Goal: Obtain resource: Download file/media

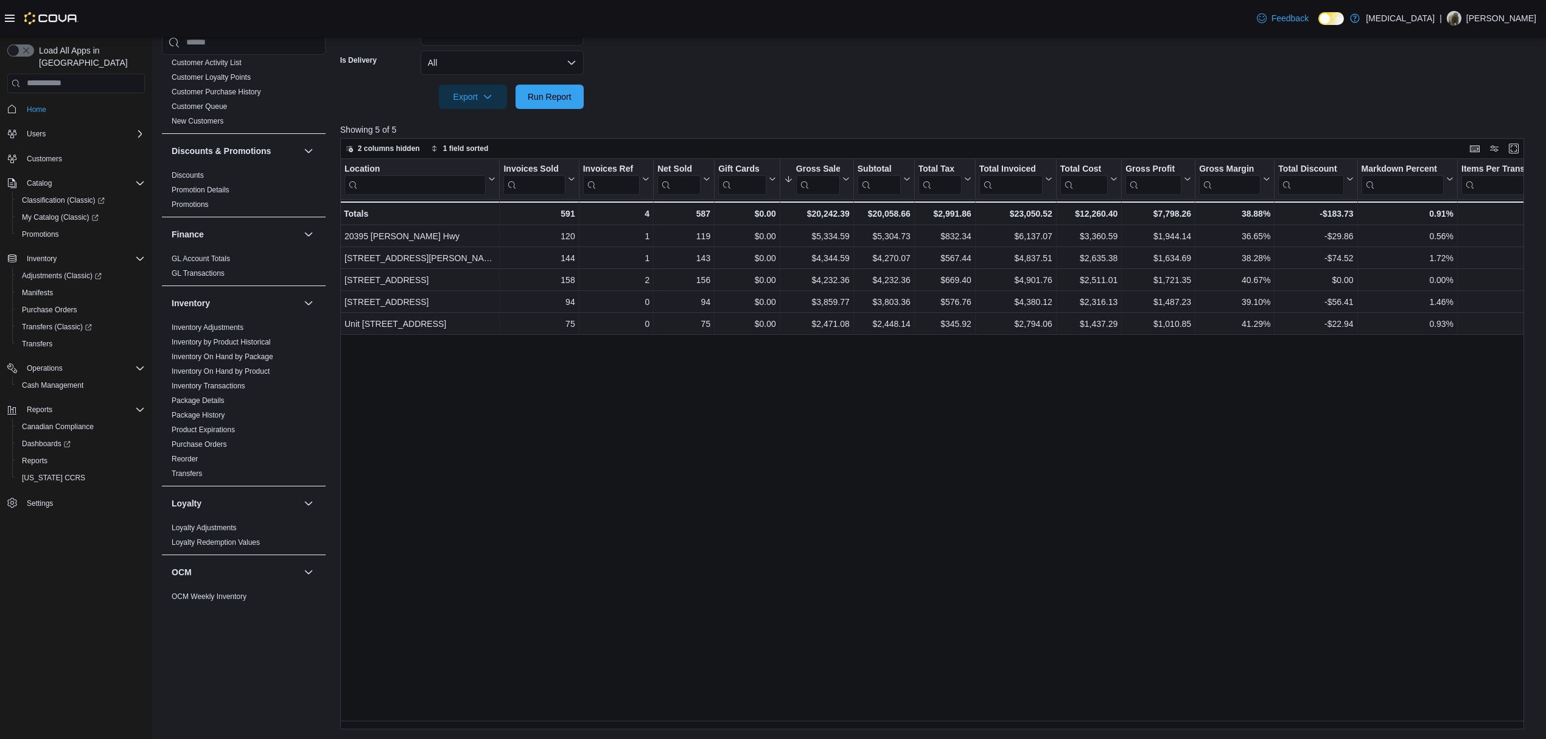
scroll to position [119, 0]
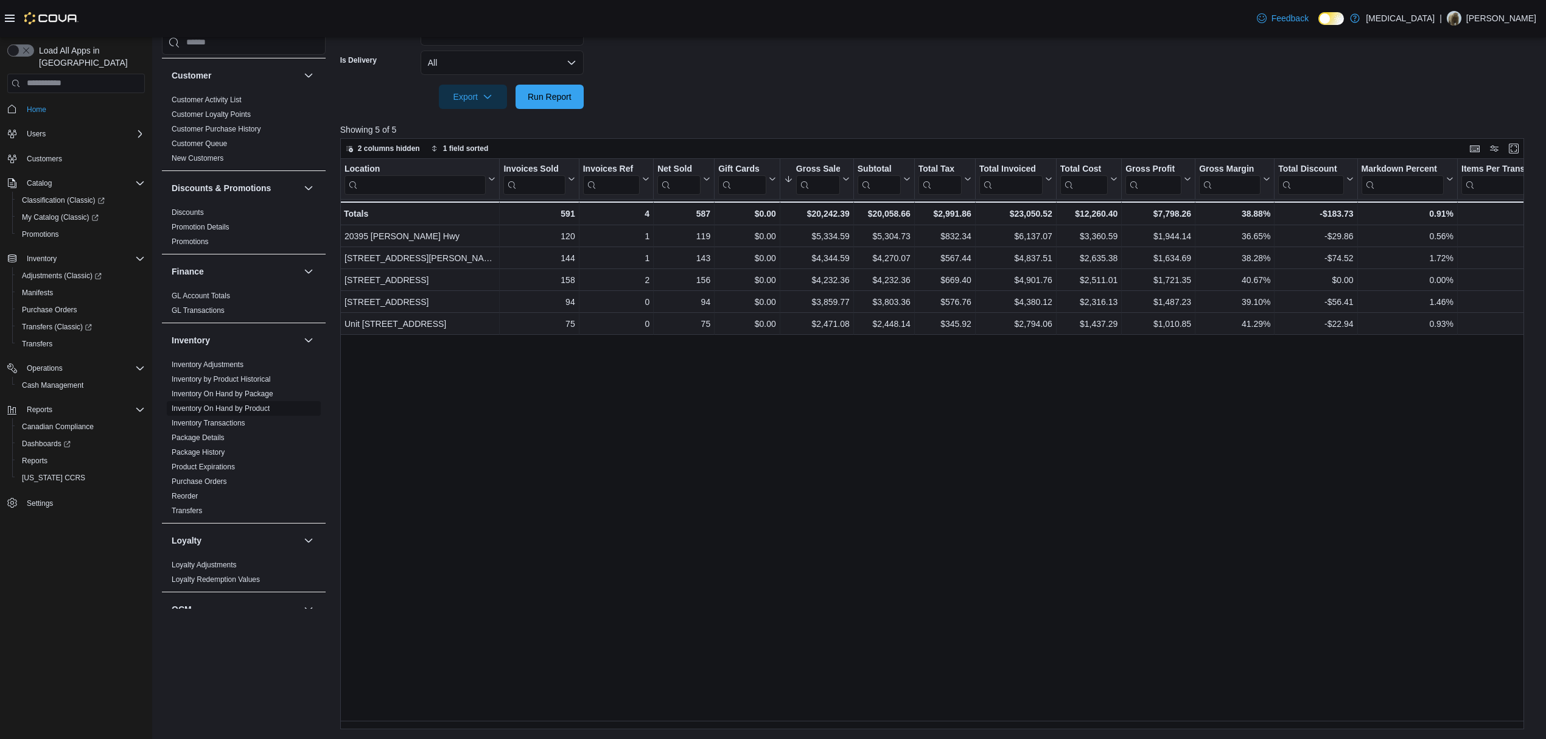
click at [250, 413] on link "Inventory On Hand by Product" at bounding box center [221, 408] width 98 height 9
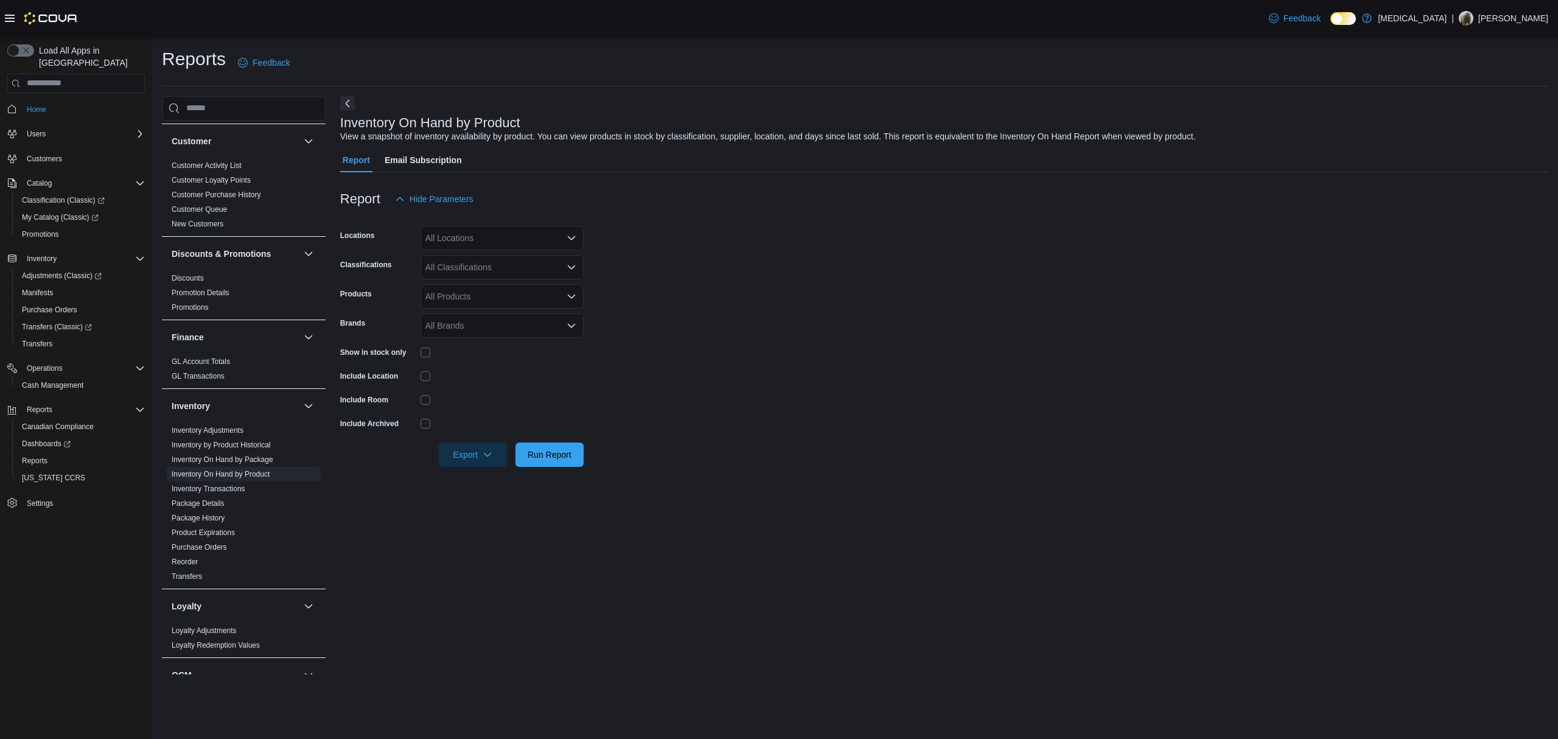
click at [492, 229] on div "All Locations" at bounding box center [502, 238] width 163 height 24
click at [500, 308] on span "[STREET_ADDRESS]" at bounding box center [489, 312] width 84 height 12
click at [794, 290] on form "Locations [STREET_ADDRESS] Selected. [STREET_ADDRESS] Press Backspace to delete…" at bounding box center [944, 339] width 1208 height 256
click at [425, 360] on div at bounding box center [502, 352] width 163 height 19
click at [425, 358] on div at bounding box center [502, 352] width 163 height 19
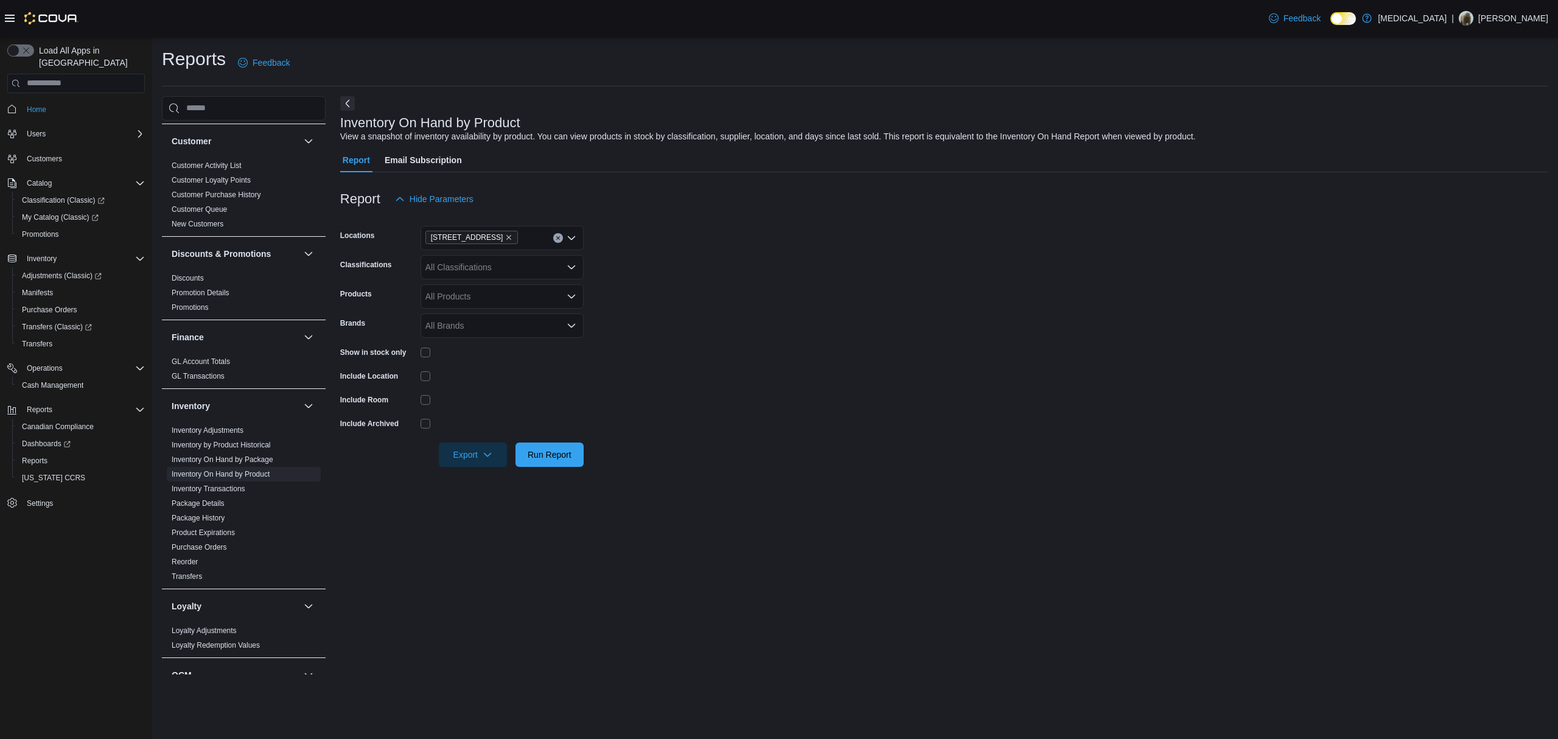
click at [425, 346] on div at bounding box center [502, 352] width 163 height 19
click at [537, 459] on span "Run Report" at bounding box center [550, 454] width 44 height 12
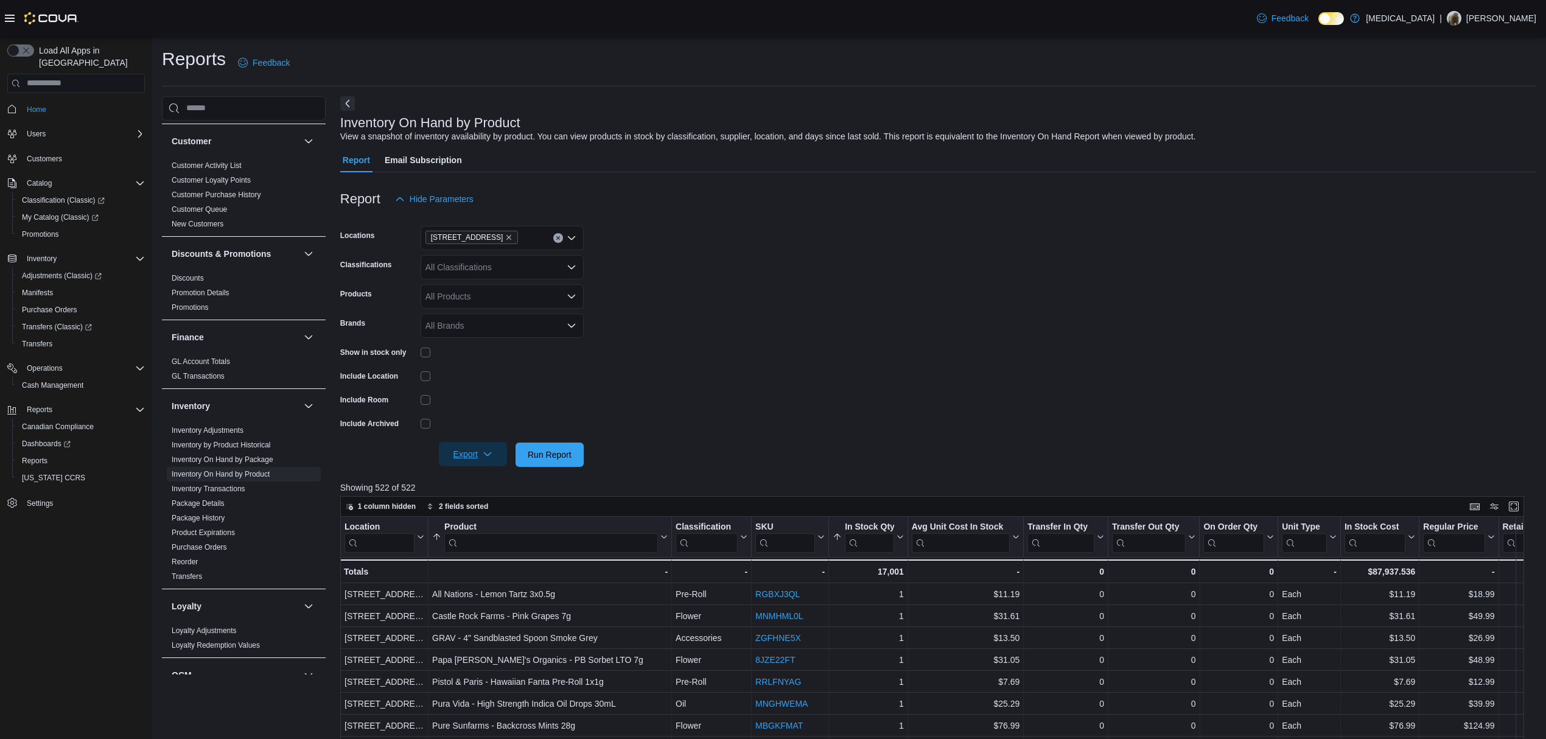
click at [468, 461] on span "Export" at bounding box center [473, 454] width 54 height 24
click at [583, 463] on div "Export Run Report" at bounding box center [462, 455] width 244 height 24
click at [564, 459] on span "Run Report" at bounding box center [550, 454] width 44 height 12
click at [457, 458] on span "Export" at bounding box center [473, 454] width 54 height 24
click at [486, 482] on span "Export to Excel" at bounding box center [474, 479] width 55 height 10
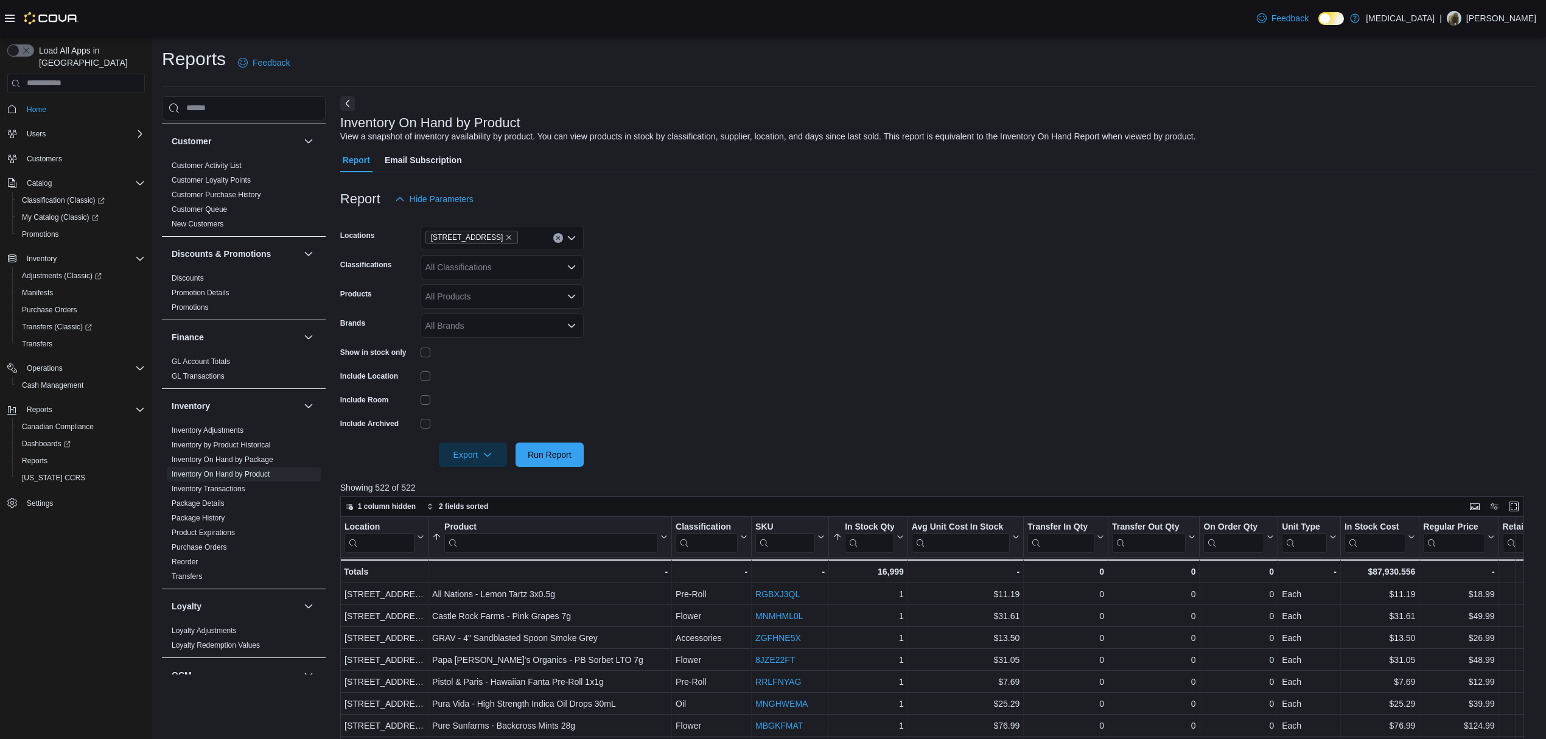
click at [530, 286] on div "All Products" at bounding box center [502, 296] width 163 height 24
click at [527, 273] on div "All Classifications" at bounding box center [502, 267] width 163 height 24
click at [511, 306] on div "Flower" at bounding box center [502, 306] width 149 height 12
click at [562, 461] on span "Run Report" at bounding box center [550, 454] width 54 height 24
click at [470, 454] on span "Export" at bounding box center [473, 454] width 54 height 24
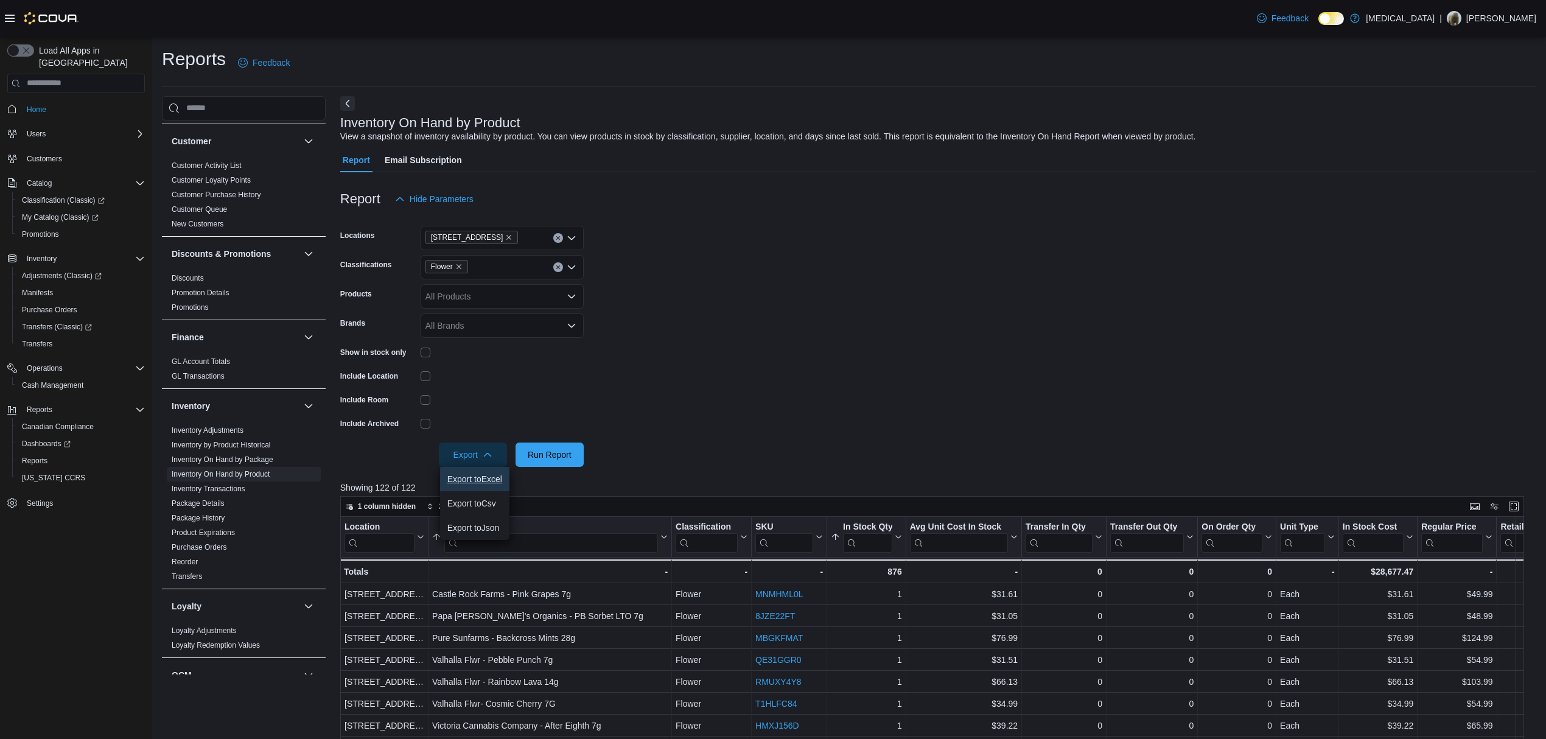
click at [485, 481] on span "Export to Excel" at bounding box center [474, 479] width 55 height 10
